Goal: Task Accomplishment & Management: Manage account settings

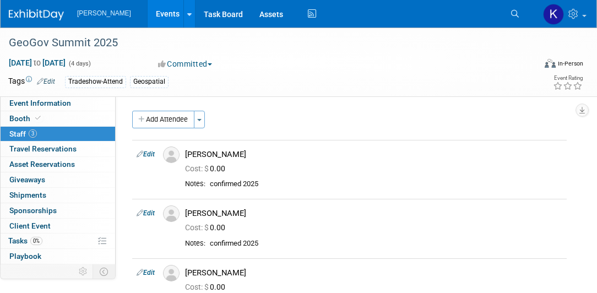
click at [41, 13] on img at bounding box center [36, 14] width 55 height 11
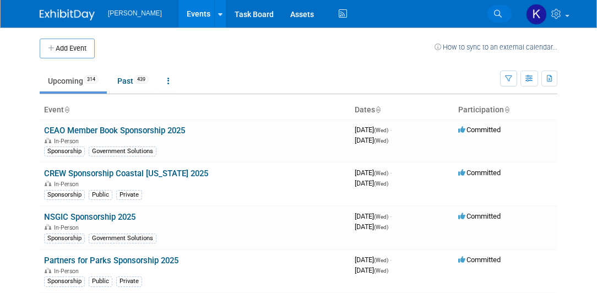
click at [497, 12] on icon at bounding box center [498, 14] width 8 height 8
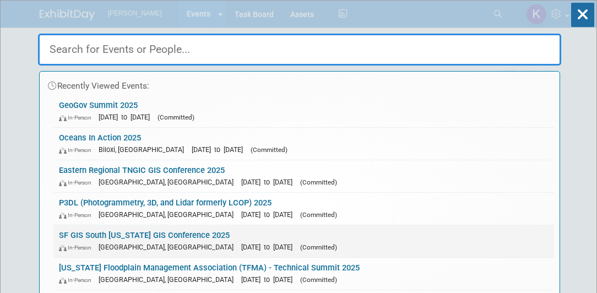
click at [155, 236] on link "SF GIS South Florida GIS Conference 2025 In-Person West Palm Beach, FL Aug 21, …" at bounding box center [303, 241] width 501 height 32
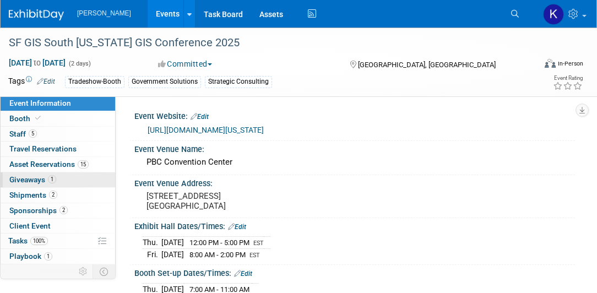
click at [30, 181] on span "Giveaways 1" at bounding box center [32, 179] width 47 height 9
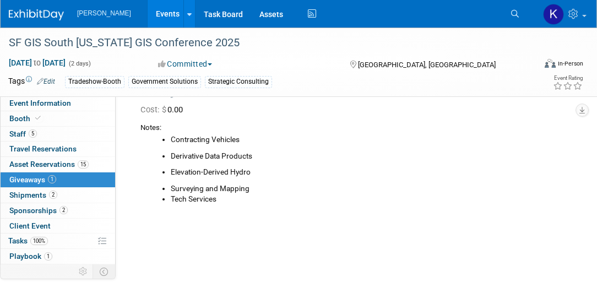
scroll to position [63, 0]
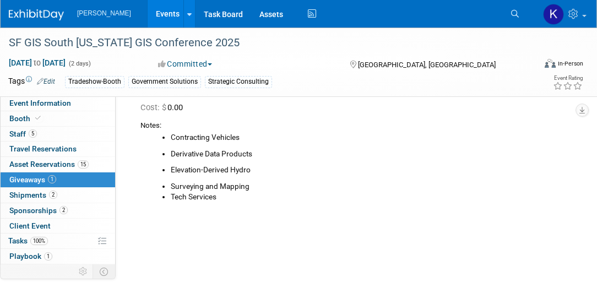
drag, startPoint x: 171, startPoint y: 137, endPoint x: 254, endPoint y: 182, distance: 94.4
click at [254, 182] on div "Contracting Vehicles Derivative Data Products Elevation-Derived Hydro Surveying…" at bounding box center [353, 167] width 426 height 72
drag, startPoint x: 254, startPoint y: 182, endPoint x: 238, endPoint y: 138, distance: 46.4
copy div "Contracting Vehicles Derivative Data Products Elevation-Derived Hydro Surveying…"
click at [265, 142] on li "Contracting Vehicles" at bounding box center [369, 137] width 396 height 11
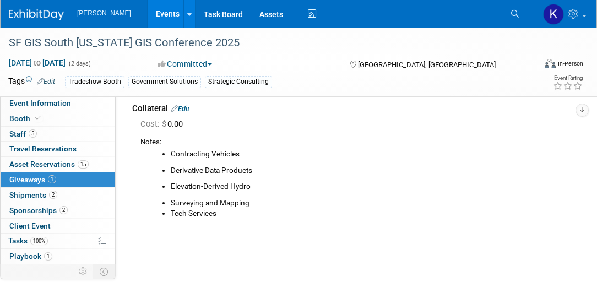
scroll to position [0, 0]
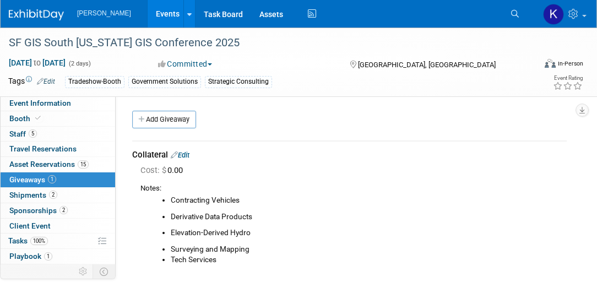
click at [517, 13] on icon at bounding box center [515, 14] width 8 height 8
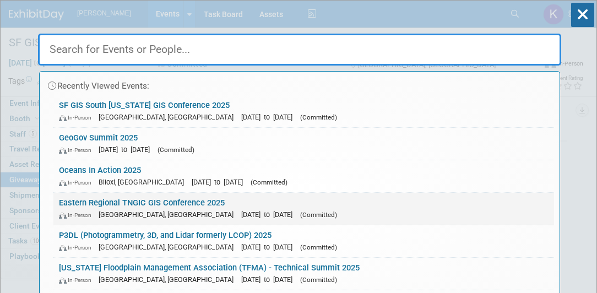
click at [122, 199] on link "Eastern Regional TNGIC GIS Conference 2025 In-Person Kingsport, TN Sep 4, 2025 …" at bounding box center [303, 209] width 501 height 32
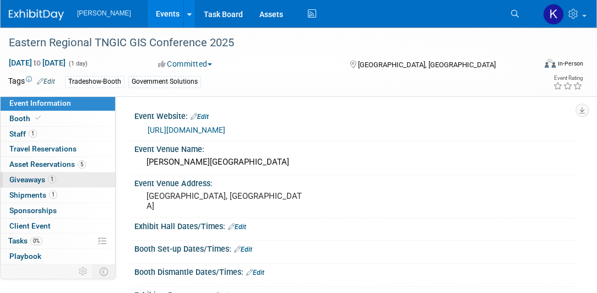
click at [21, 182] on span "Giveaways 1" at bounding box center [32, 179] width 47 height 9
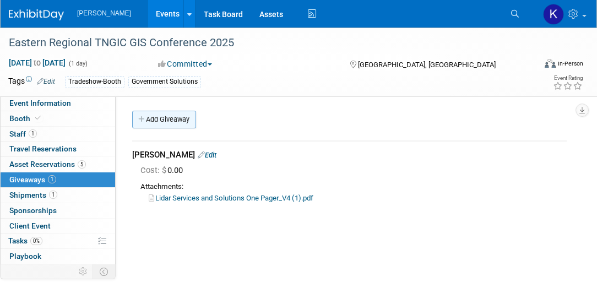
click at [157, 122] on link "Add Giveaway" at bounding box center [164, 120] width 64 height 18
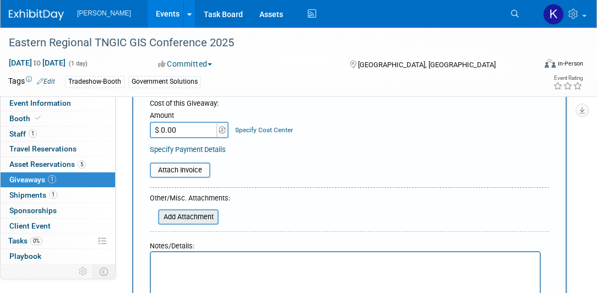
scroll to position [220, 0]
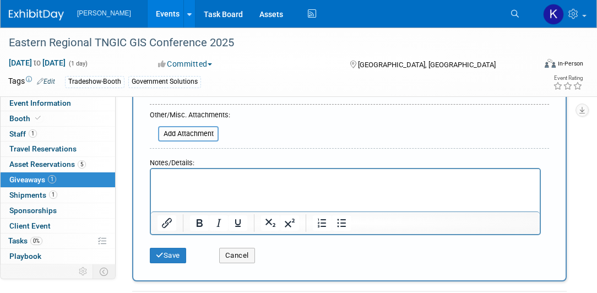
type input "Collateral"
click at [162, 179] on p "Rich Text Area. Press ALT-0 for help." at bounding box center [346, 179] width 376 height 11
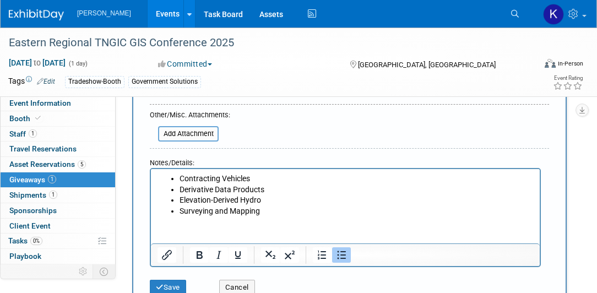
click at [267, 209] on li "Surveying and Mapping" at bounding box center [357, 211] width 354 height 11
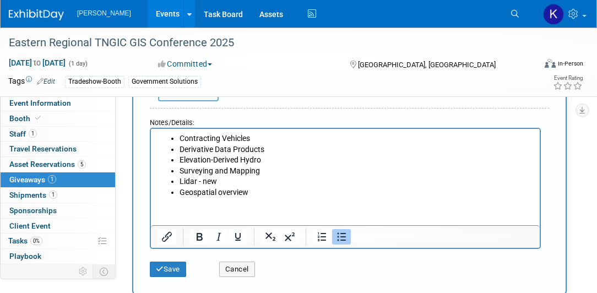
scroll to position [346, 0]
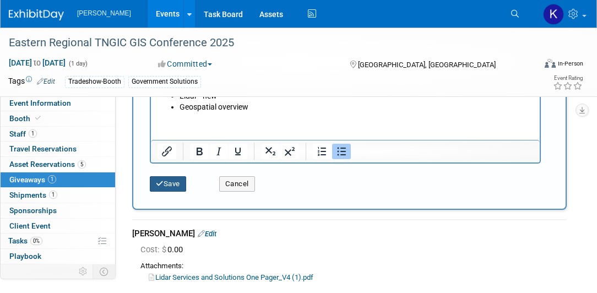
click at [170, 183] on button "Save" at bounding box center [168, 183] width 36 height 15
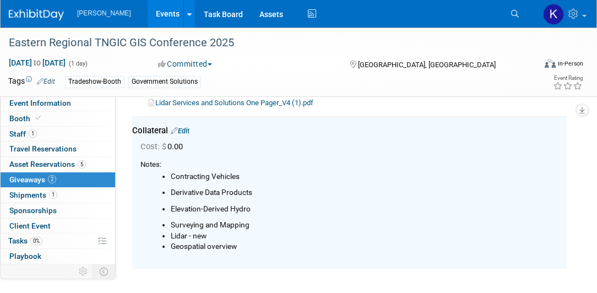
scroll to position [95, 0]
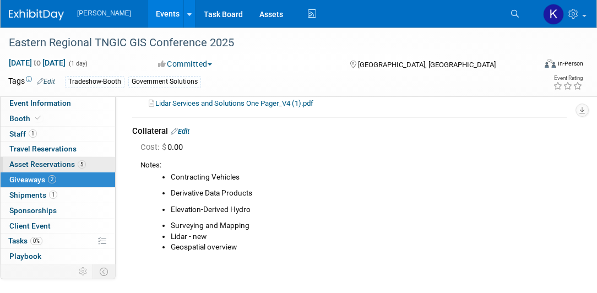
click at [24, 163] on span "Asset Reservations 5" at bounding box center [47, 164] width 77 height 9
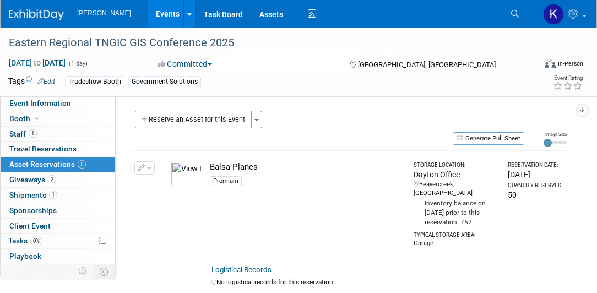
scroll to position [0, 0]
click at [31, 194] on span "Shipments 1" at bounding box center [33, 195] width 48 height 9
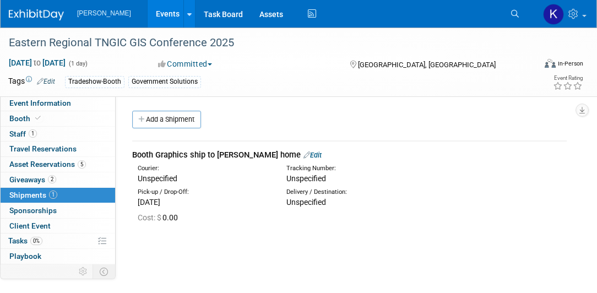
drag, startPoint x: 222, startPoint y: 208, endPoint x: 221, endPoint y: 203, distance: 5.6
click at [221, 208] on div "Cost: $ 0.00" at bounding box center [349, 217] width 451 height 18
click at [221, 226] on td "Booth Graphics ship to Sam Moffat home Edit Courier: Unspecified Tracking Numbe…" at bounding box center [349, 187] width 435 height 93
click at [51, 165] on span "Asset Reservations 5" at bounding box center [47, 164] width 77 height 9
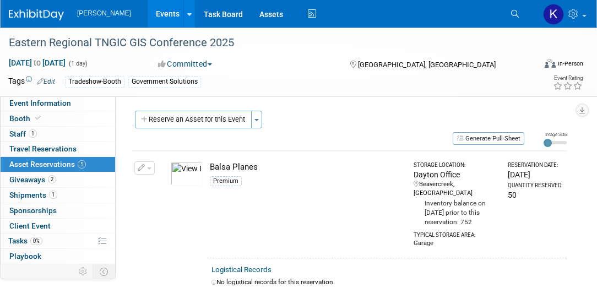
click at [299, 132] on div "Generate Pull Sheet" at bounding box center [328, 138] width 392 height 14
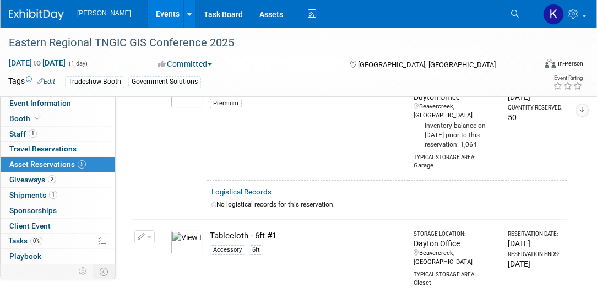
scroll to position [483, 0]
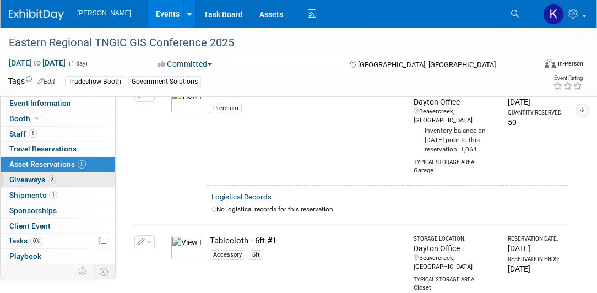
click at [22, 182] on span "Giveaways 2" at bounding box center [32, 179] width 47 height 9
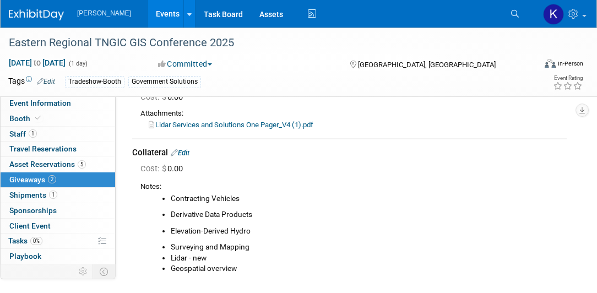
scroll to position [94, 0]
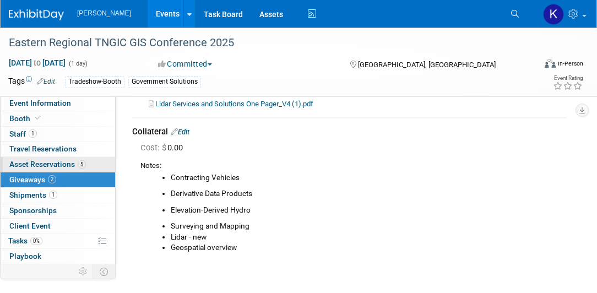
click at [56, 165] on span "Asset Reservations 5" at bounding box center [47, 164] width 77 height 9
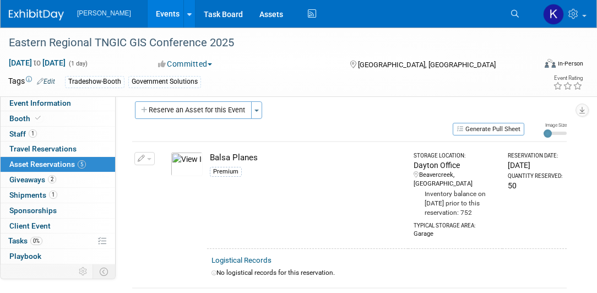
scroll to position [0, 0]
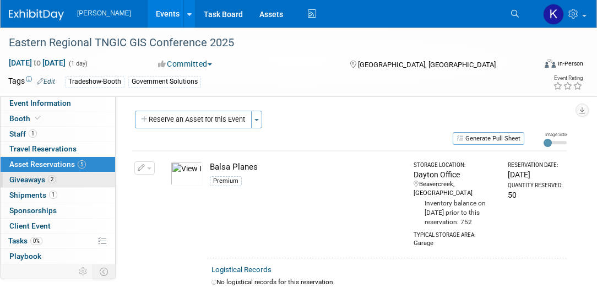
click at [21, 180] on span "Giveaways 2" at bounding box center [32, 179] width 47 height 9
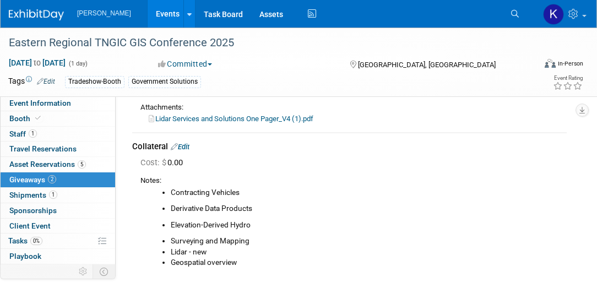
scroll to position [94, 0]
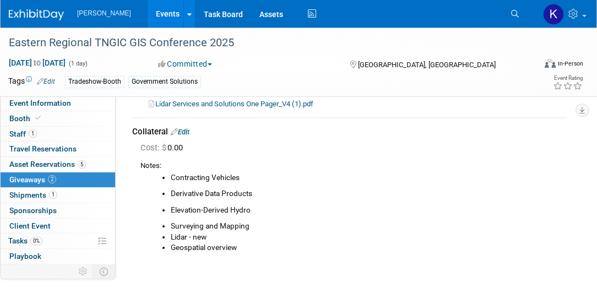
click at [237, 102] on link "Lidar Services and Solutions One Pager_V4 (1).pdf" at bounding box center [231, 104] width 165 height 8
